Goal: Information Seeking & Learning: Learn about a topic

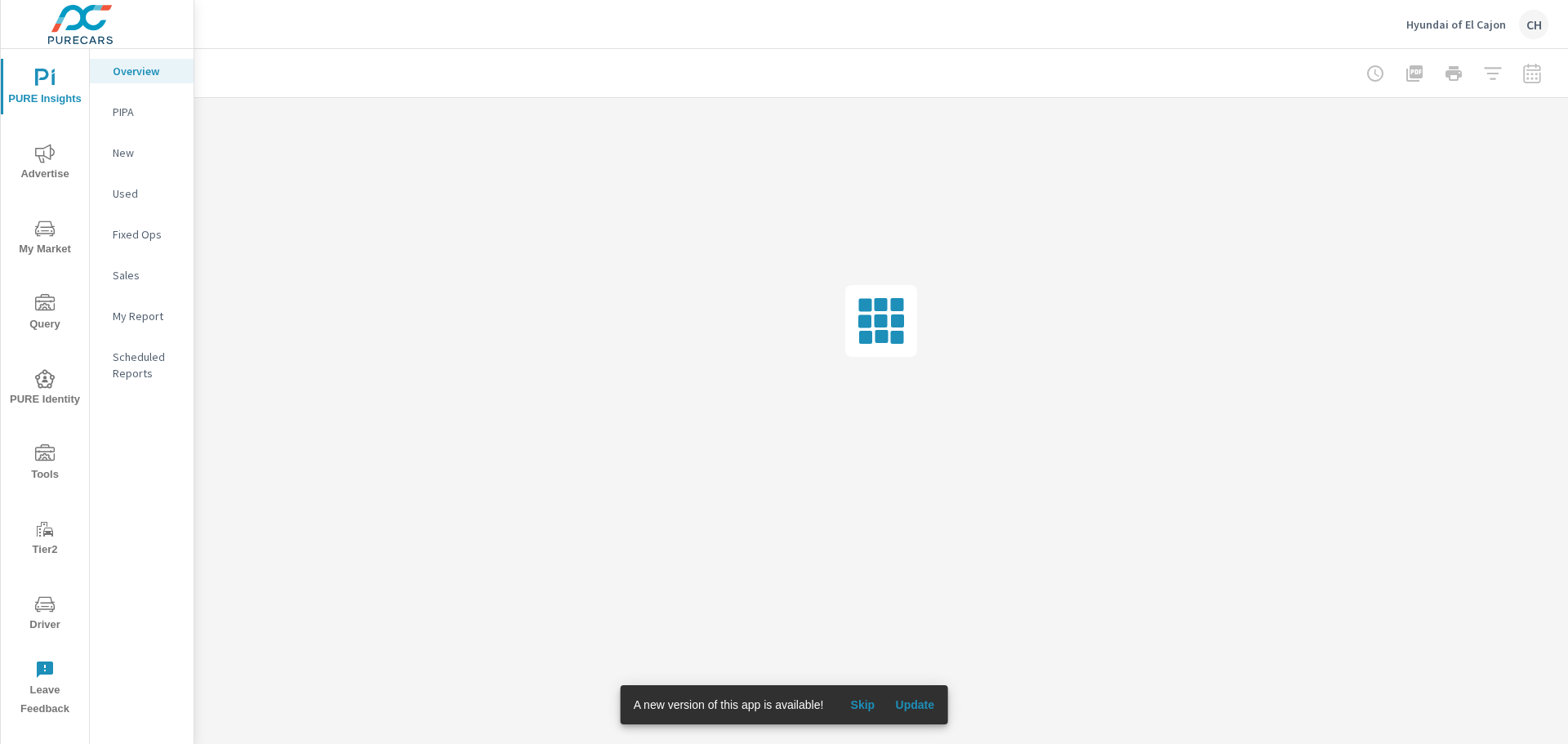
click at [44, 245] on span "My Market" at bounding box center [45, 239] width 79 height 40
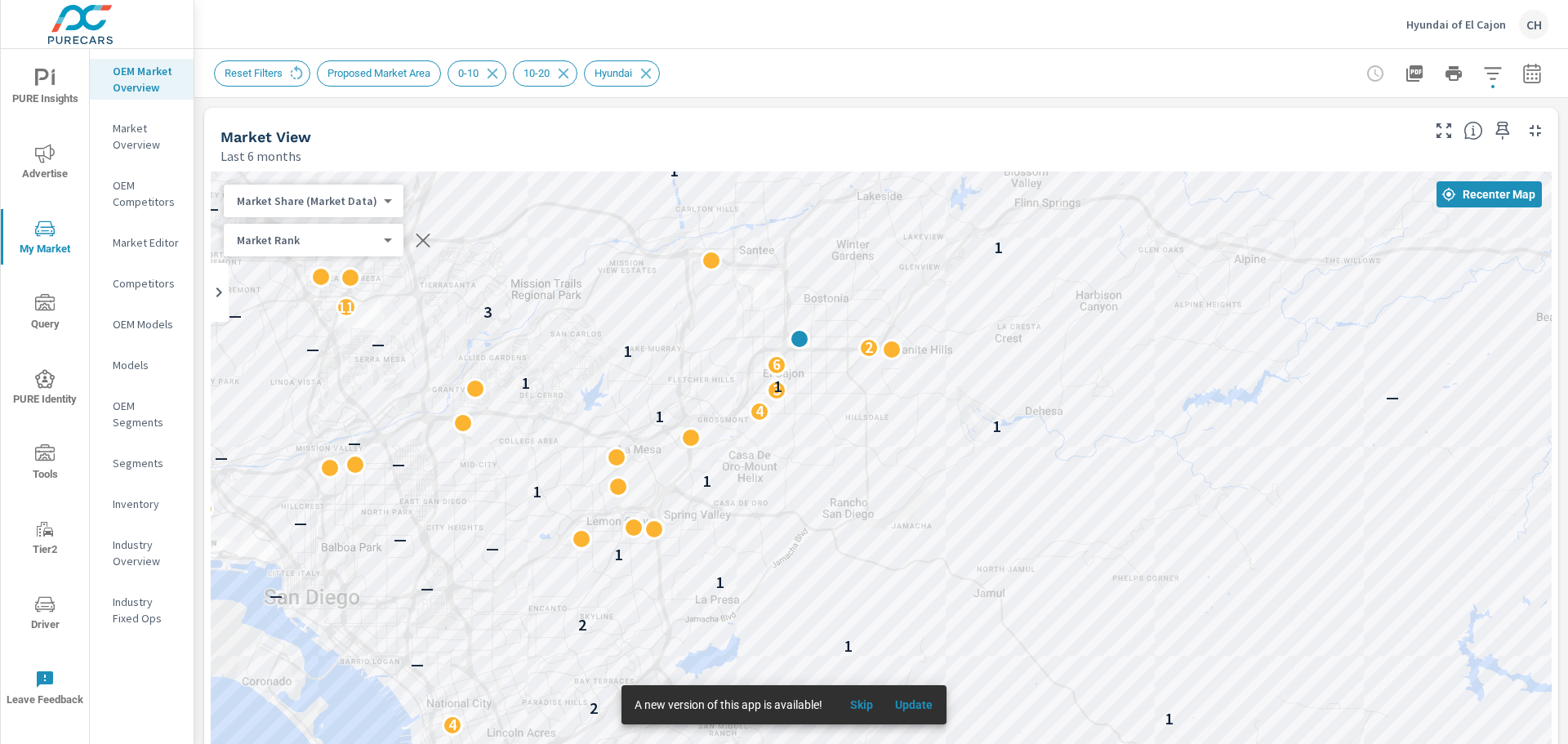
drag, startPoint x: 828, startPoint y: 549, endPoint x: 1003, endPoint y: 591, distance: 180.0
click at [1003, 591] on div "— — — 5 — — 2 2 — 6 — 2 3 — 4 1 2 2 — 1 — 2 — — 1 1 — — — — 1 1 — — — 1 1 4 — —…" at bounding box center [880, 503] width 1340 height 663
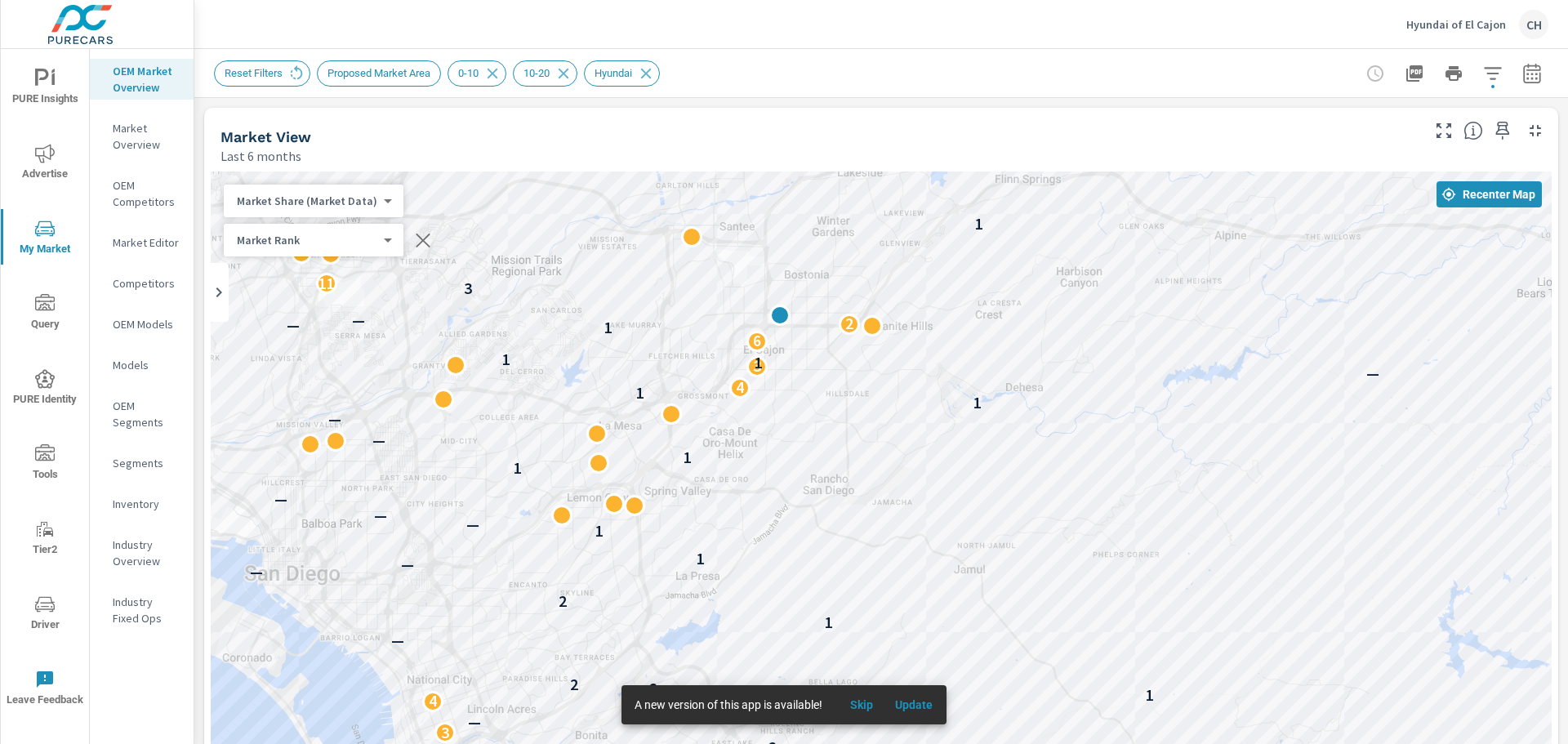
drag, startPoint x: 1226, startPoint y: 621, endPoint x: 1250, endPoint y: 596, distance: 34.7
